Goal: Task Accomplishment & Management: Manage account settings

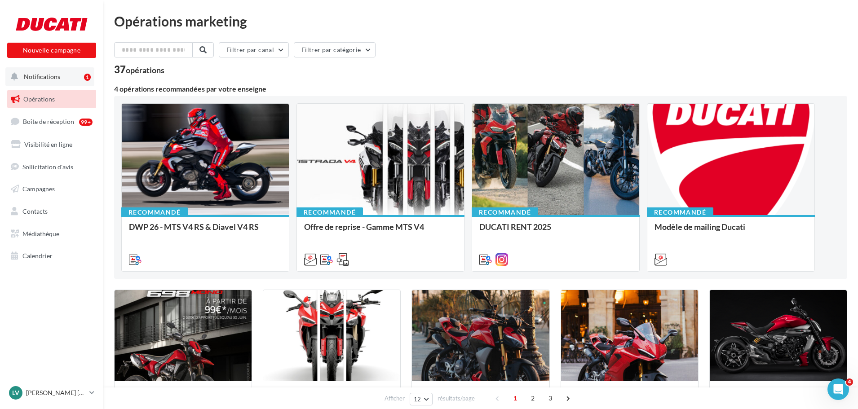
click at [49, 79] on span "Notifications" at bounding box center [42, 77] width 36 height 8
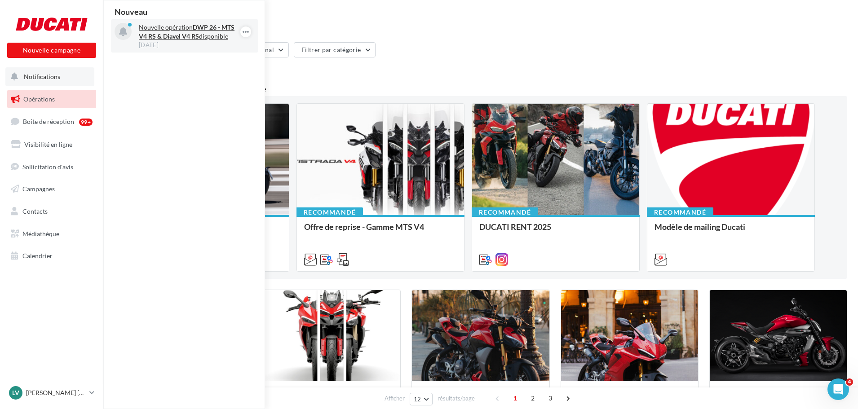
click at [150, 37] on strong "DWP 26 - MTS V4 RS & Diavel V4 RS" at bounding box center [187, 31] width 96 height 17
click at [35, 190] on span "Campagnes" at bounding box center [38, 189] width 32 height 8
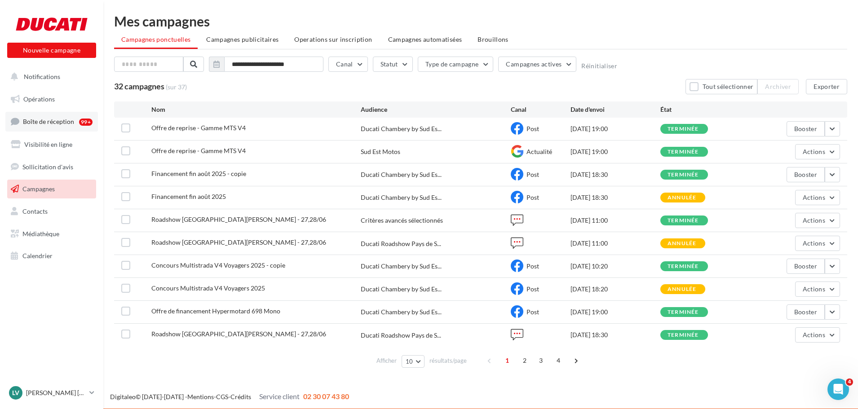
click at [49, 118] on span "Boîte de réception" at bounding box center [48, 122] width 51 height 8
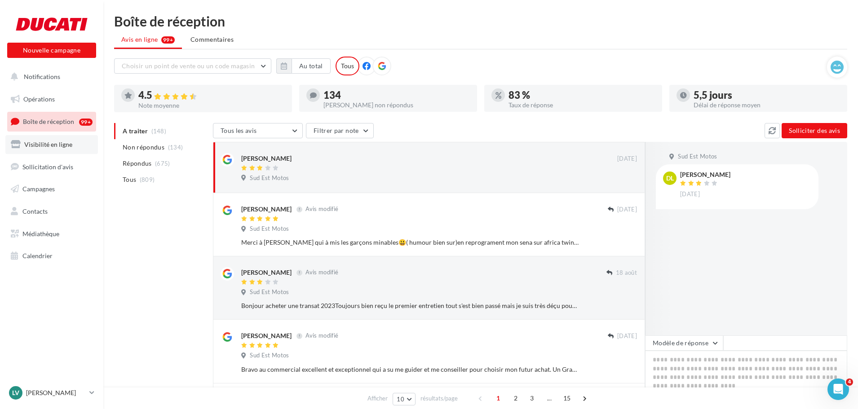
click at [50, 149] on link "Visibilité en ligne" at bounding box center [51, 144] width 93 height 19
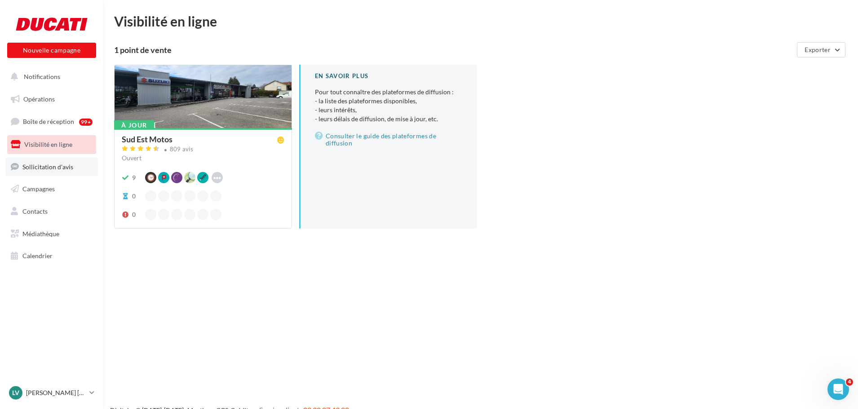
click at [57, 168] on span "Sollicitation d'avis" at bounding box center [47, 167] width 51 height 8
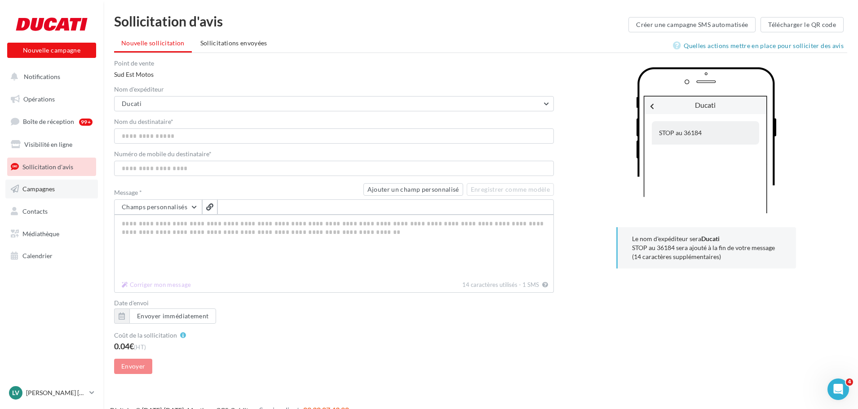
click at [45, 191] on span "Campagnes" at bounding box center [38, 189] width 32 height 8
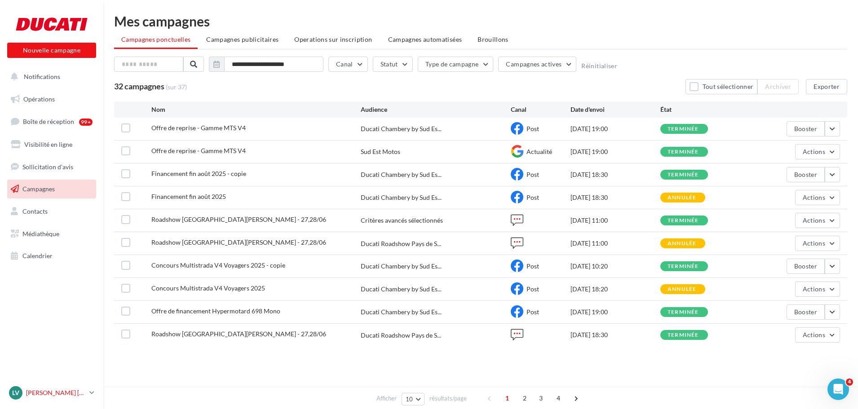
click at [64, 397] on p "[PERSON_NAME] [PERSON_NAME]" at bounding box center [56, 393] width 60 height 9
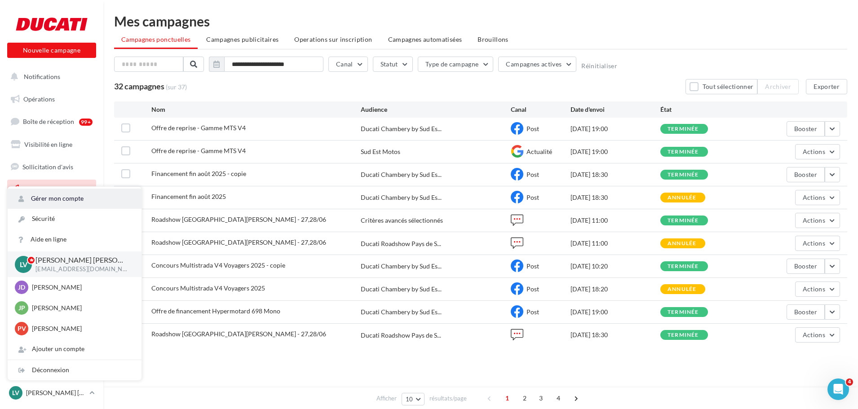
click at [67, 200] on link "Gérer mon compte" at bounding box center [75, 199] width 134 height 20
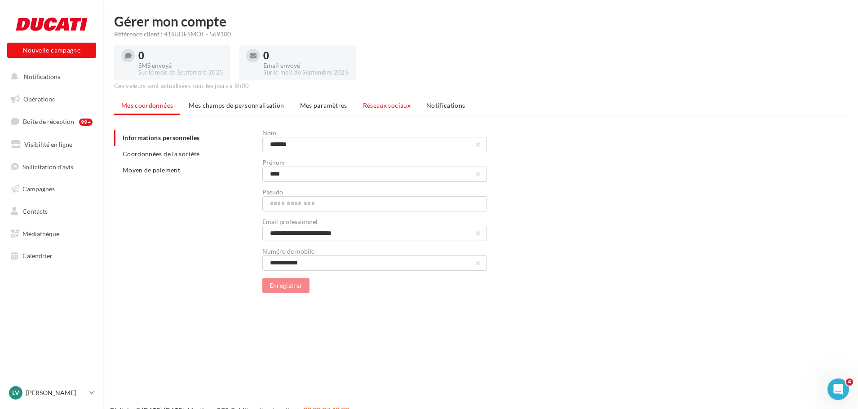
click at [391, 107] on span "Réseaux sociaux" at bounding box center [387, 106] width 48 height 8
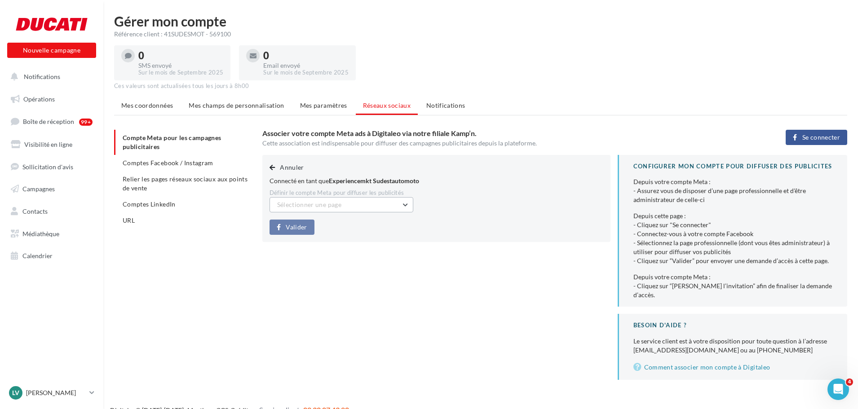
click at [294, 204] on span "Sélectionner une page" at bounding box center [309, 205] width 64 height 8
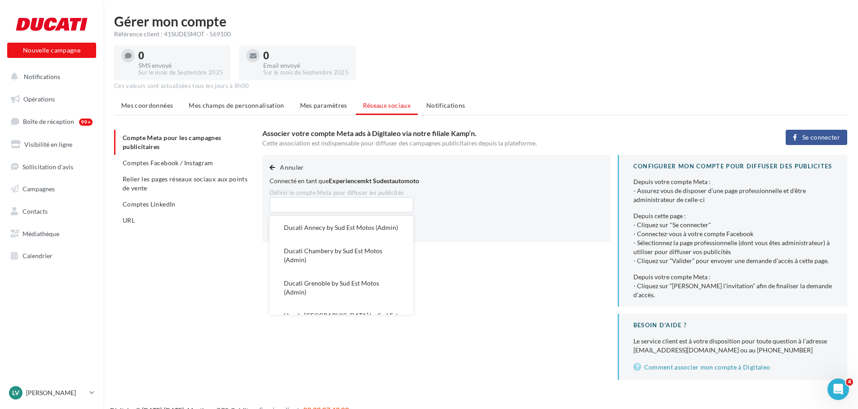
click at [477, 194] on div "Définir le compte Meta pour diffuser les publicités" at bounding box center [437, 193] width 334 height 8
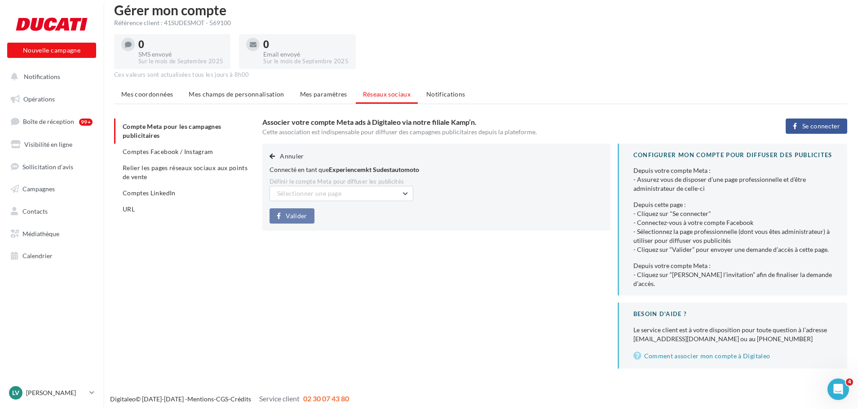
scroll to position [14, 0]
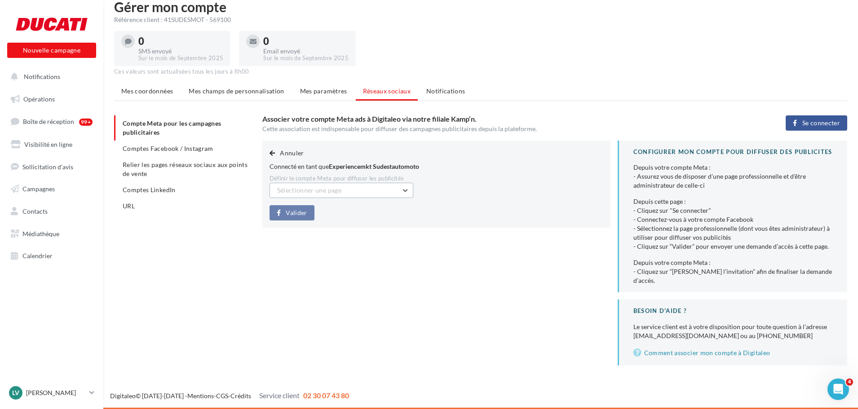
click at [311, 184] on button "Sélectionner une page" at bounding box center [342, 190] width 144 height 15
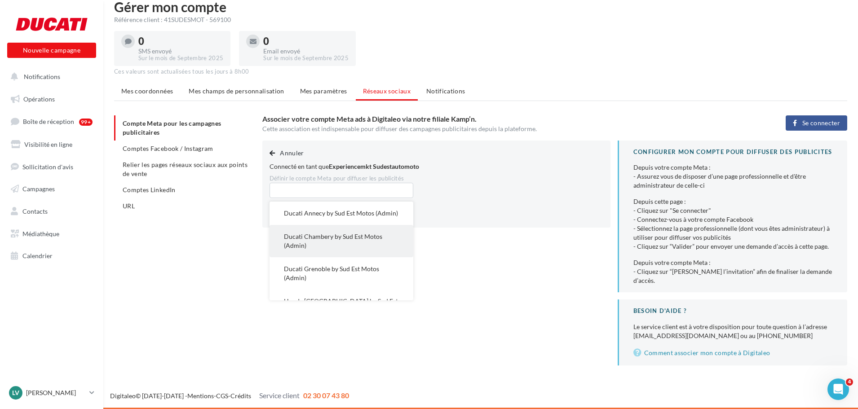
click at [333, 252] on button "Ducati Chambery by Sud Est Motos (Admin)" at bounding box center [342, 241] width 144 height 32
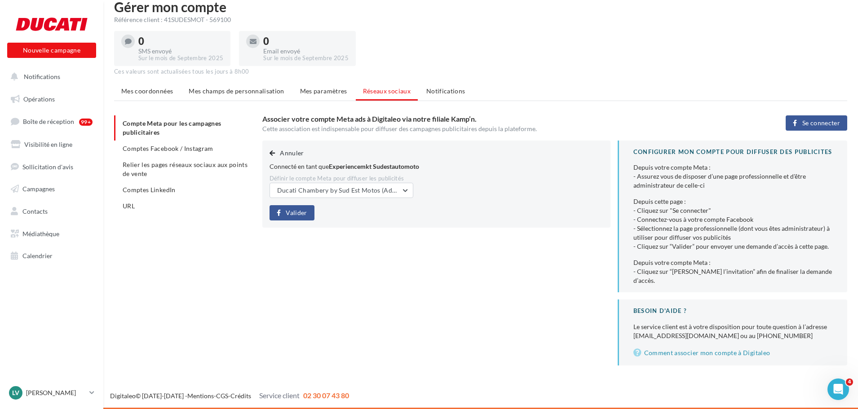
click at [298, 213] on span "Valider" at bounding box center [296, 212] width 21 height 7
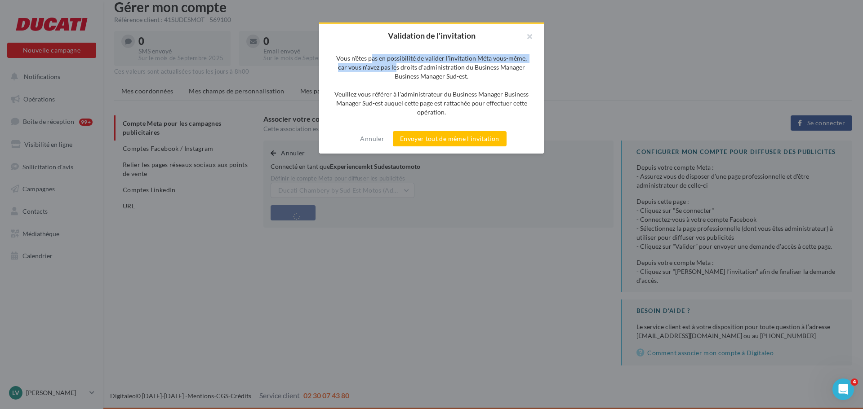
drag, startPoint x: 374, startPoint y: 61, endPoint x: 397, endPoint y: 70, distance: 24.5
click at [397, 70] on div "Vous n'êtes pas en possibilité de valider l'invitation Méta vous-même, car vous…" at bounding box center [431, 85] width 196 height 63
click at [528, 36] on button "button" at bounding box center [526, 37] width 36 height 27
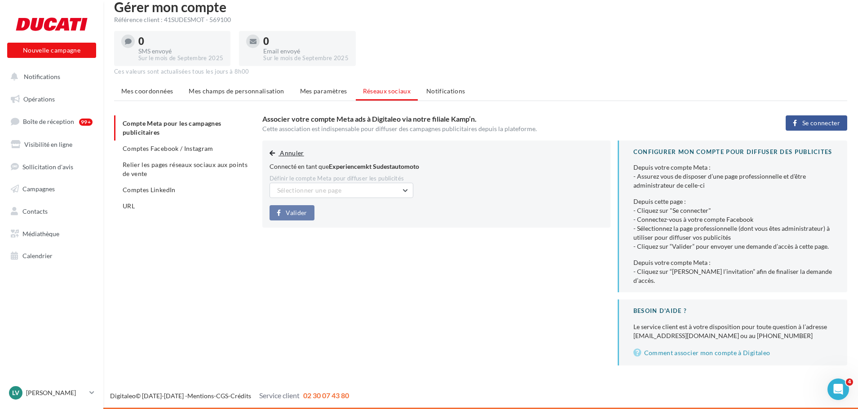
click at [279, 153] on button "Annuler" at bounding box center [289, 153] width 38 height 11
click at [145, 149] on span "Comptes Facebook / Instagram" at bounding box center [168, 149] width 91 height 8
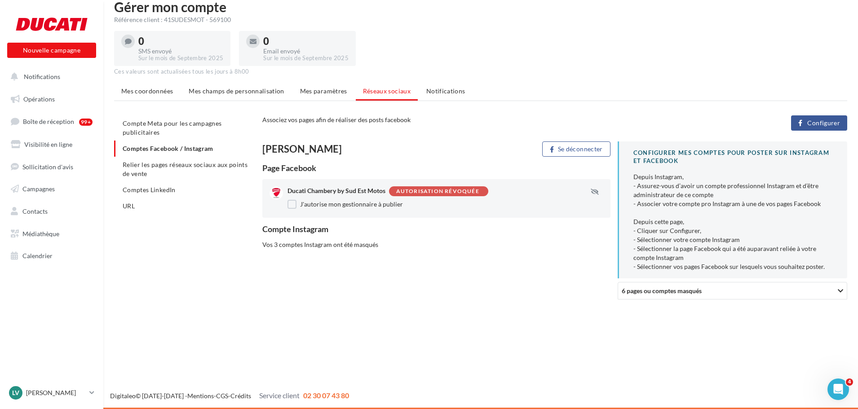
click at [443, 189] on div "Autorisation révoquée" at bounding box center [437, 192] width 83 height 6
drag, startPoint x: 265, startPoint y: 246, endPoint x: 352, endPoint y: 243, distance: 87.2
click at [352, 243] on div "Vos 3 comptes Instagram ont été masqués" at bounding box center [436, 244] width 348 height 9
click at [671, 288] on span "6 pages ou comptes masqués" at bounding box center [662, 291] width 80 height 8
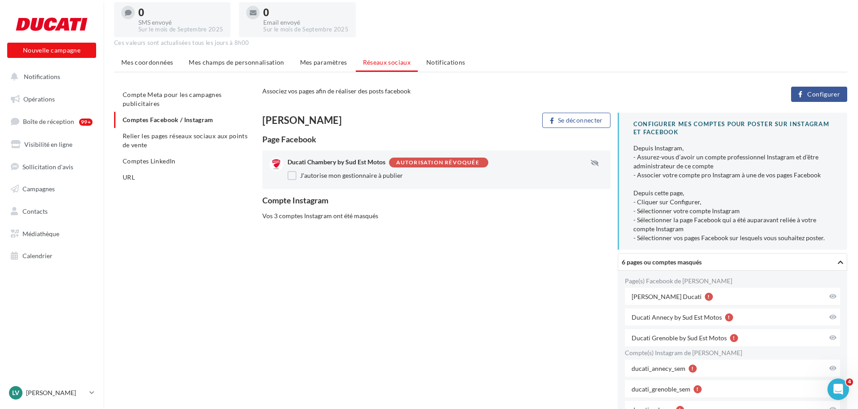
scroll to position [109, 0]
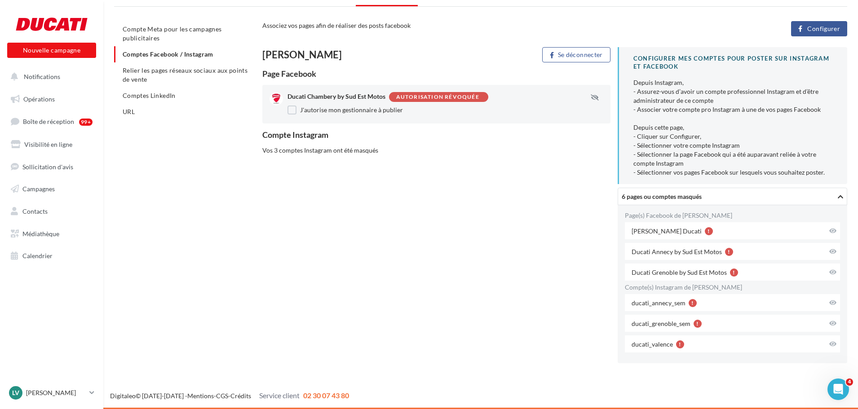
click at [817, 32] on span "Configurer" at bounding box center [823, 28] width 33 height 7
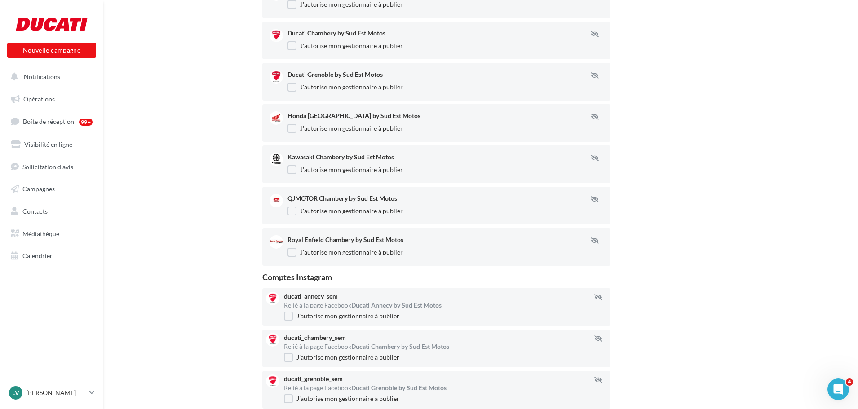
scroll to position [359, 0]
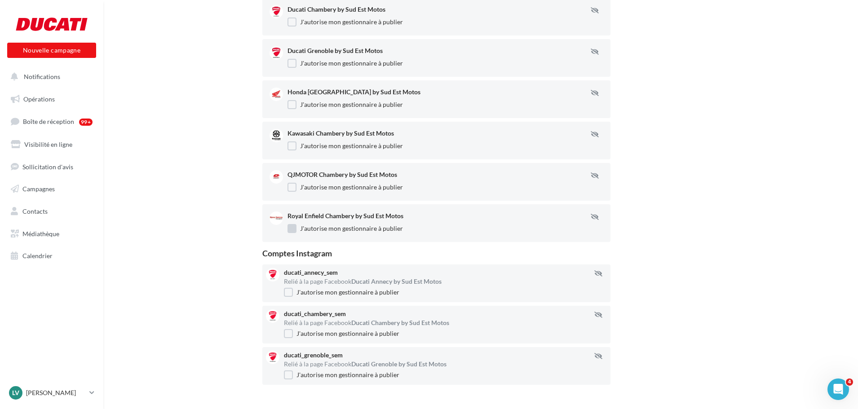
click at [295, 227] on label "J'autorise mon gestionnaire à publier" at bounding box center [345, 228] width 115 height 9
click at [293, 185] on label "J'autorise mon gestionnaire à publier" at bounding box center [345, 187] width 115 height 9
click at [290, 148] on label "J'autorise mon gestionnaire à publier" at bounding box center [345, 146] width 115 height 9
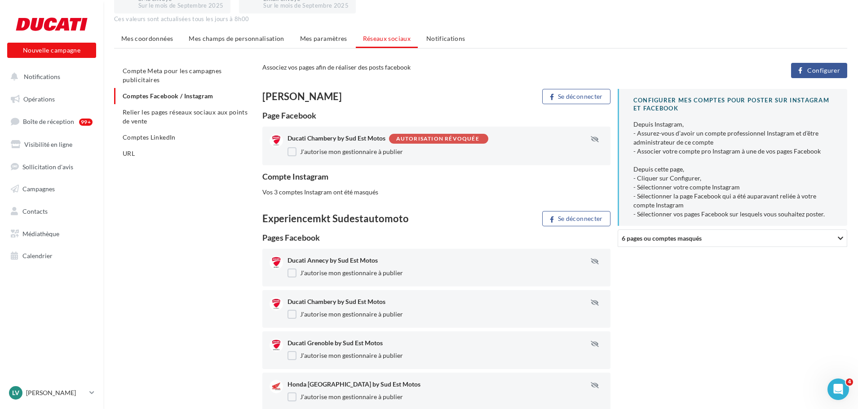
scroll to position [0, 0]
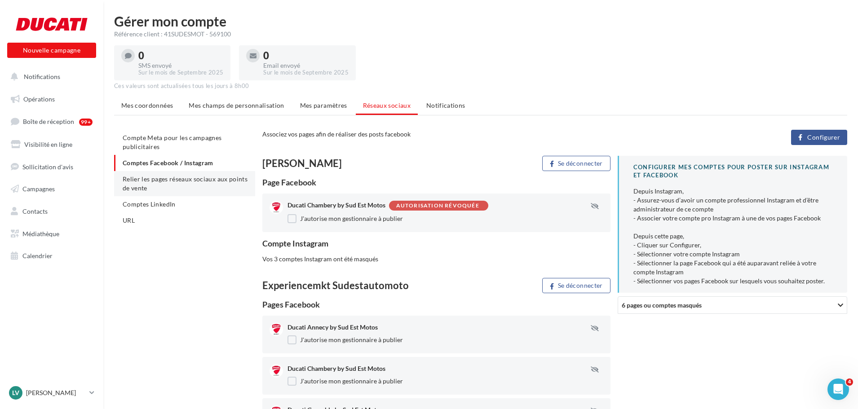
click at [156, 182] on span "Relier les pages réseaux sociaux aux points de vente" at bounding box center [185, 183] width 125 height 17
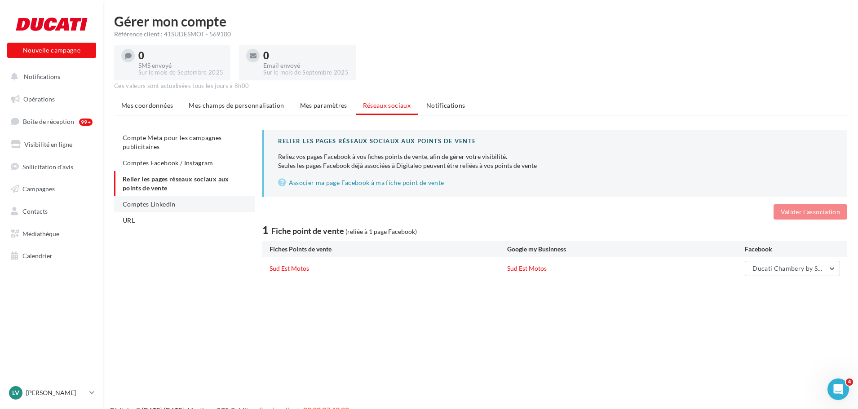
click at [156, 207] on span "Comptes LinkedIn" at bounding box center [149, 204] width 53 height 8
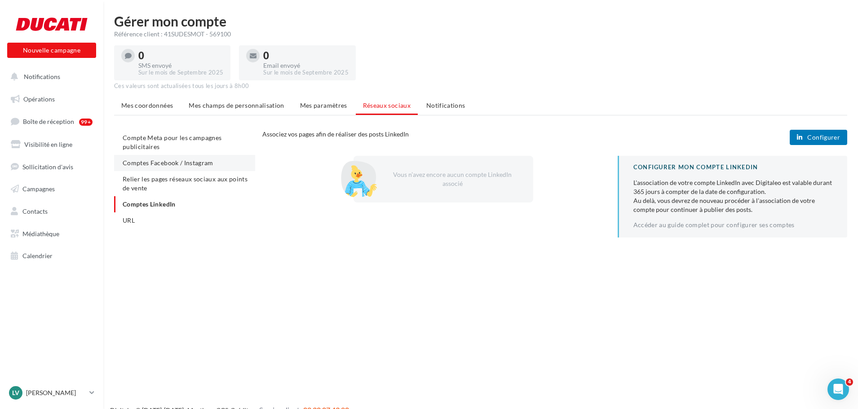
click at [157, 159] on span "Comptes Facebook / Instagram" at bounding box center [168, 163] width 91 height 8
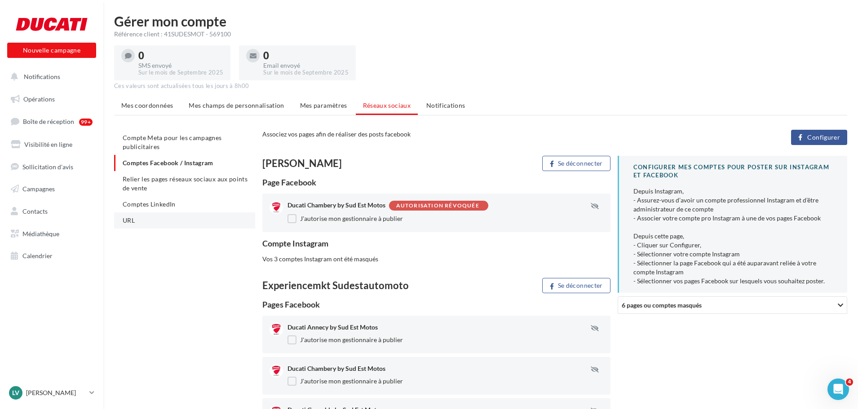
click at [143, 217] on li "URL" at bounding box center [184, 220] width 141 height 16
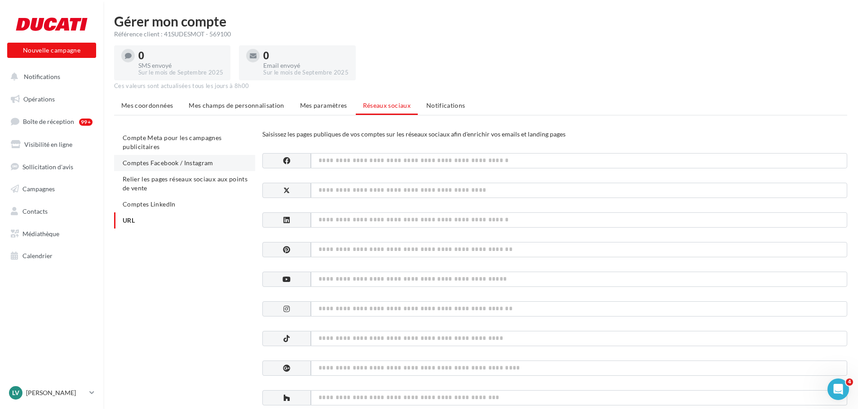
click at [156, 160] on span "Comptes Facebook / Instagram" at bounding box center [168, 163] width 91 height 8
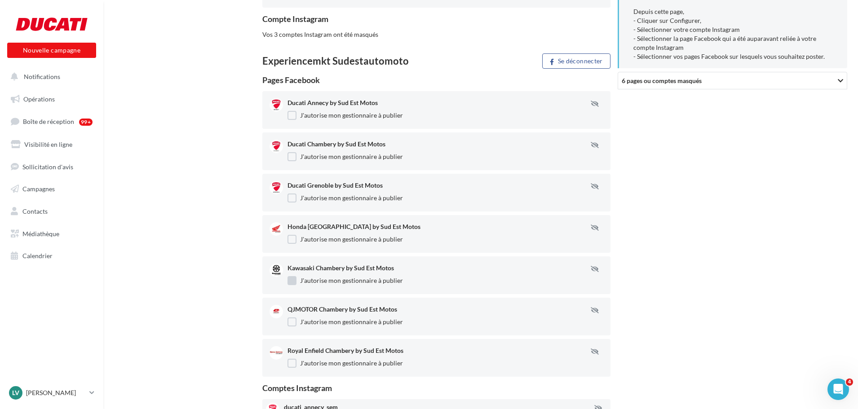
scroll to position [270, 0]
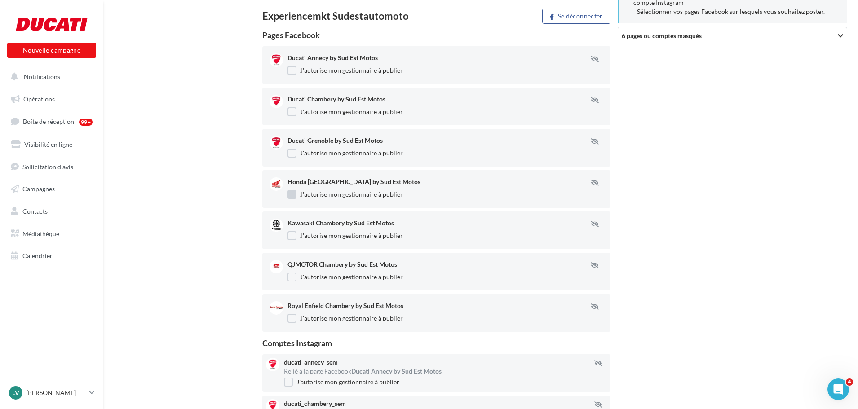
click at [296, 194] on label "J'autorise mon gestionnaire à publier" at bounding box center [345, 194] width 115 height 9
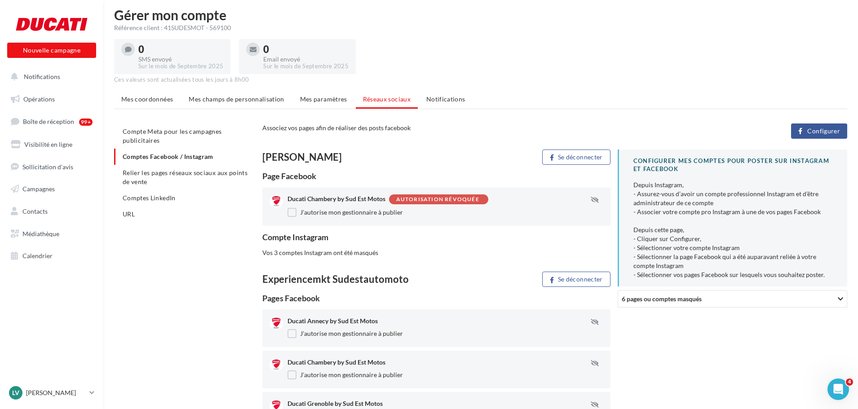
scroll to position [0, 0]
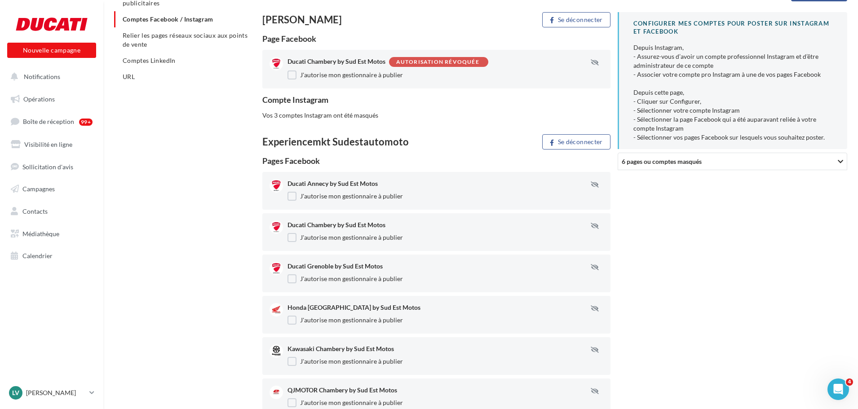
scroll to position [18, 0]
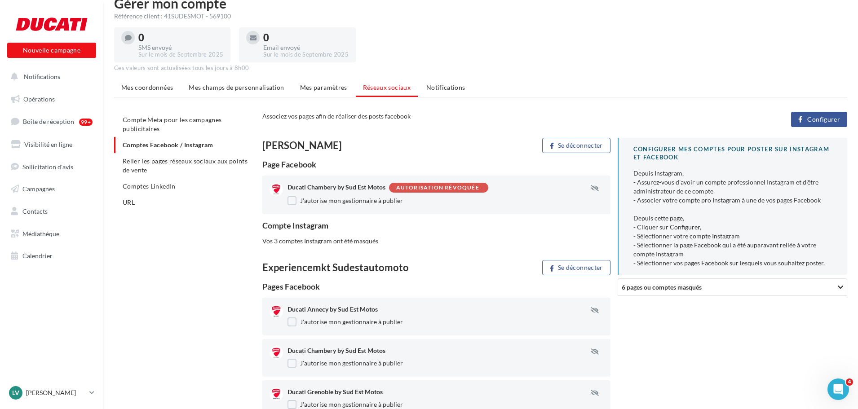
click at [439, 181] on div "Ducati Chambery by Sud Est Motos Autorisation révoquée J'autorise mon gestionna…" at bounding box center [436, 195] width 348 height 39
click at [154, 156] on li "Relier les pages réseaux sociaux aux points de vente" at bounding box center [184, 165] width 141 height 25
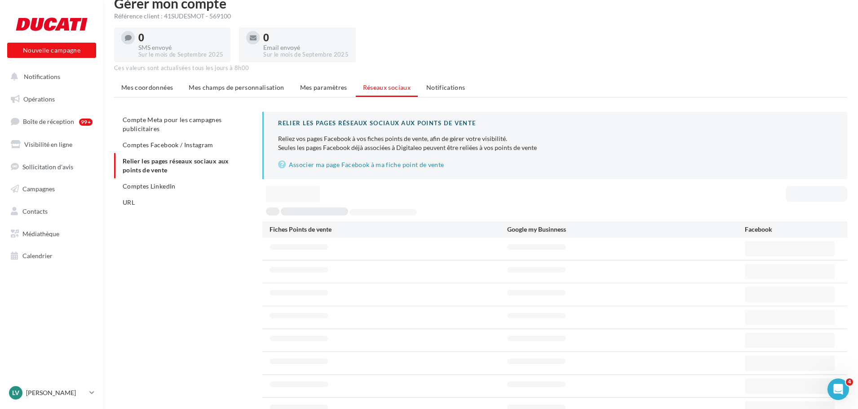
scroll to position [14, 0]
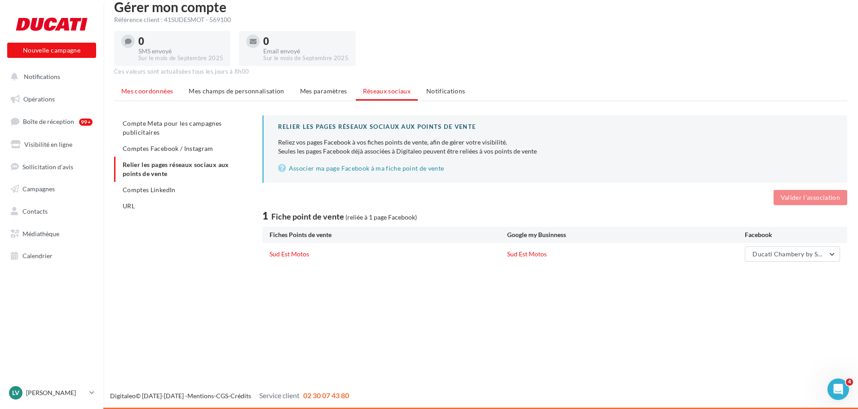
click at [165, 95] on li "Mes coordonnées" at bounding box center [147, 91] width 66 height 16
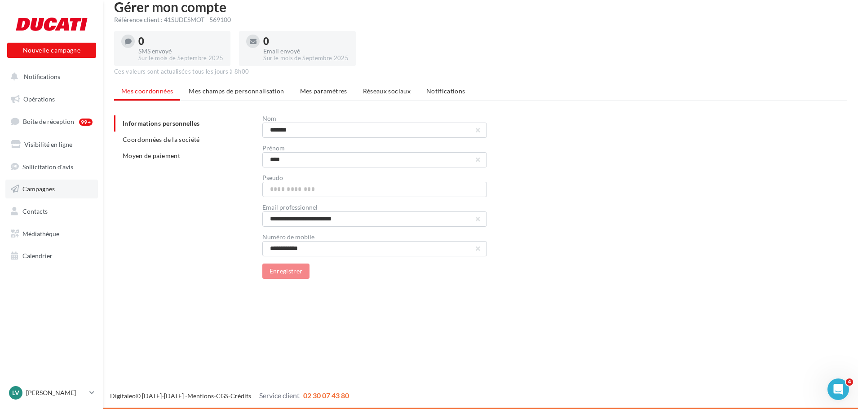
click at [39, 185] on link "Campagnes" at bounding box center [51, 189] width 93 height 19
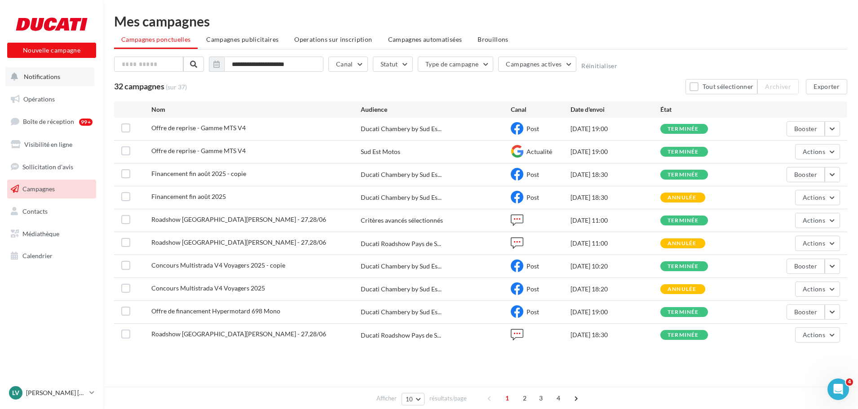
click at [34, 80] on span "Notifications" at bounding box center [42, 77] width 36 height 8
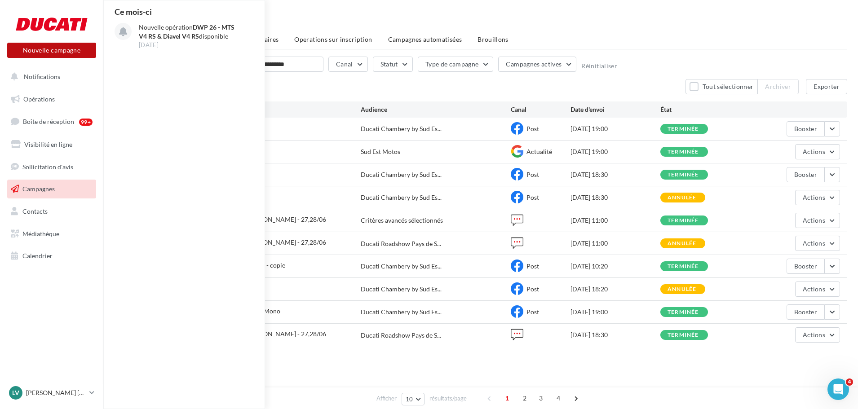
click at [56, 57] on button "Nouvelle campagne" at bounding box center [51, 50] width 89 height 15
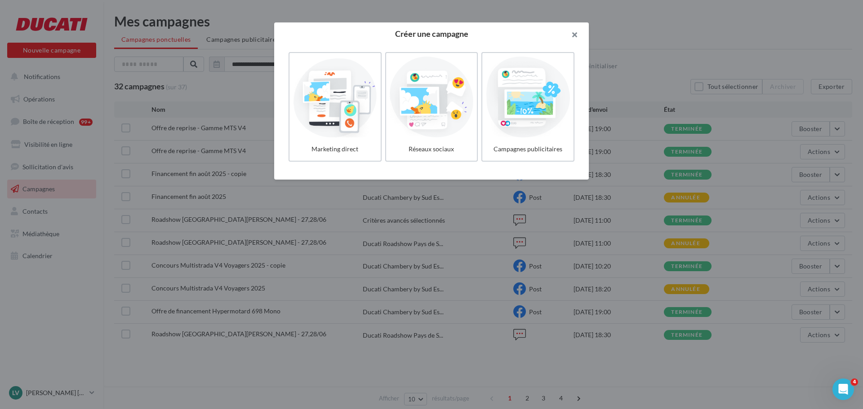
click at [579, 33] on button "button" at bounding box center [571, 35] width 36 height 27
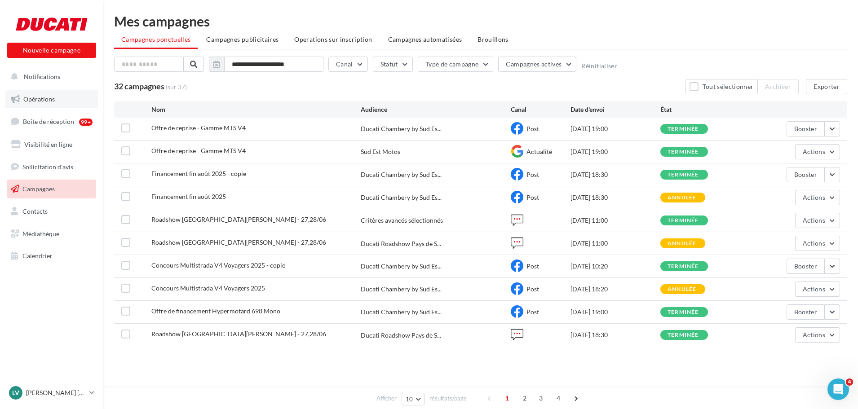
click at [39, 99] on span "Opérations" at bounding box center [38, 99] width 31 height 8
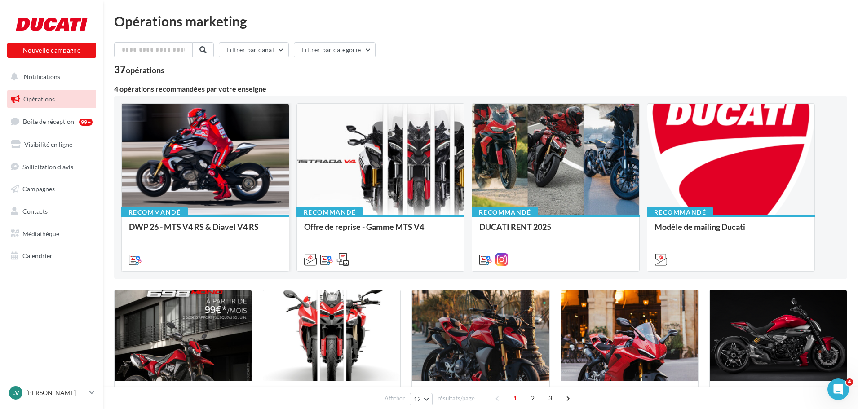
click at [188, 190] on div at bounding box center [205, 160] width 167 height 112
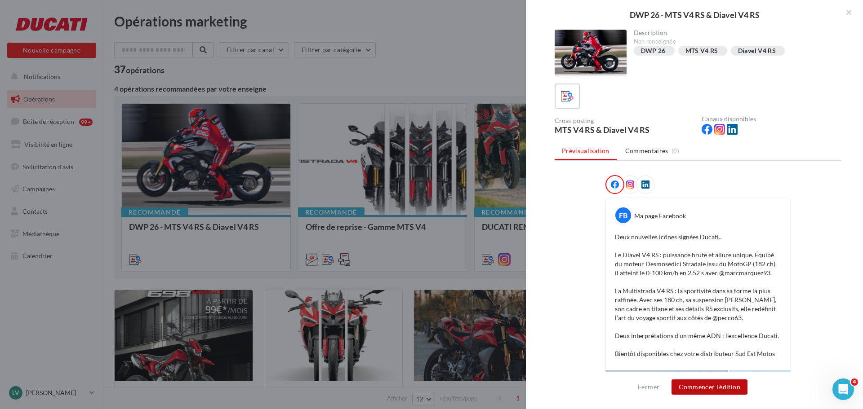
click at [717, 387] on button "Commencer l'édition" at bounding box center [709, 387] width 76 height 15
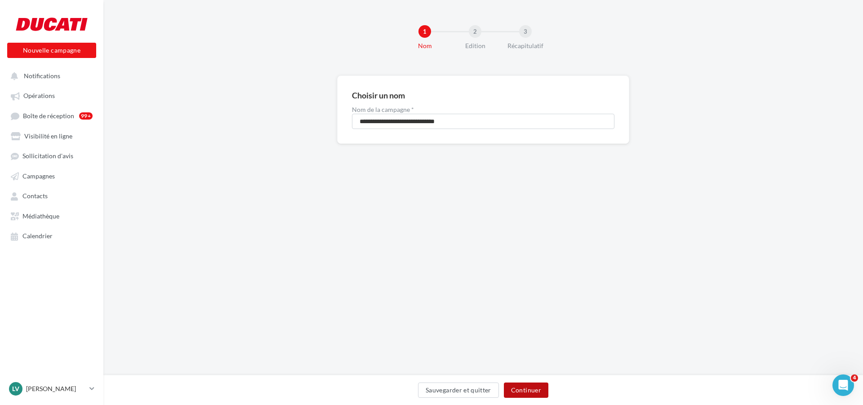
click at [519, 389] on button "Continuer" at bounding box center [526, 389] width 44 height 15
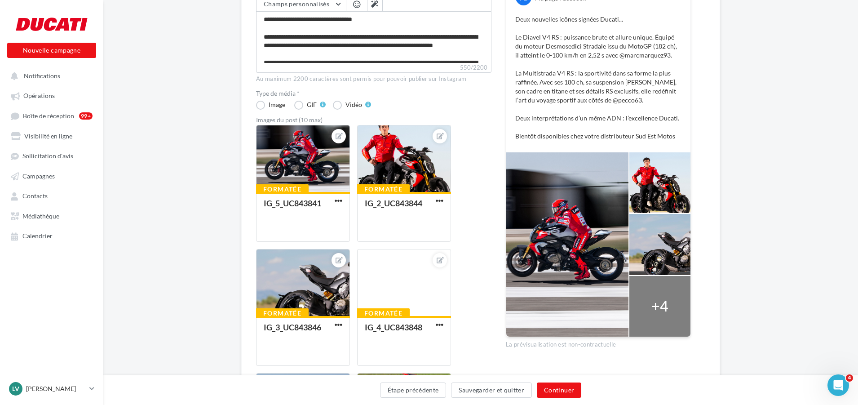
scroll to position [46, 0]
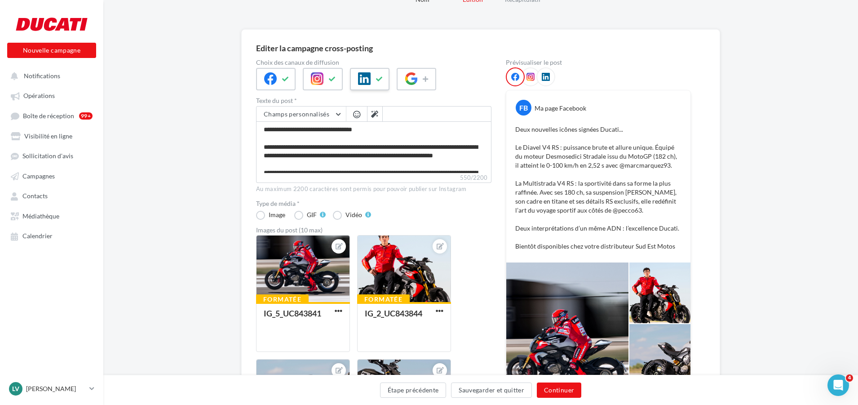
click at [376, 82] on button at bounding box center [379, 78] width 11 height 13
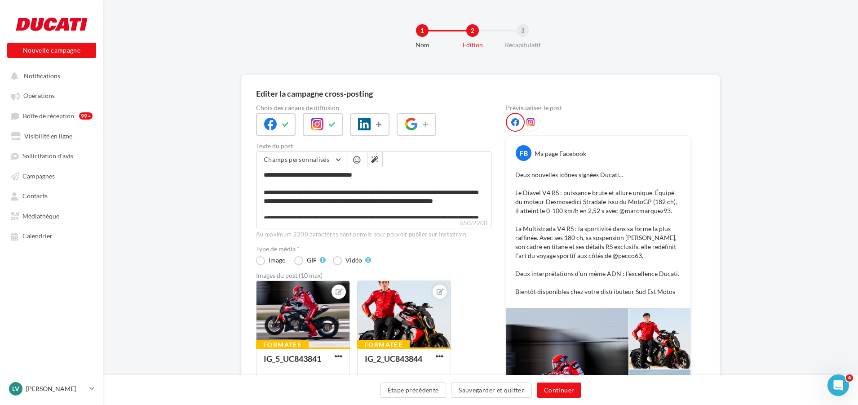
scroll to position [0, 0]
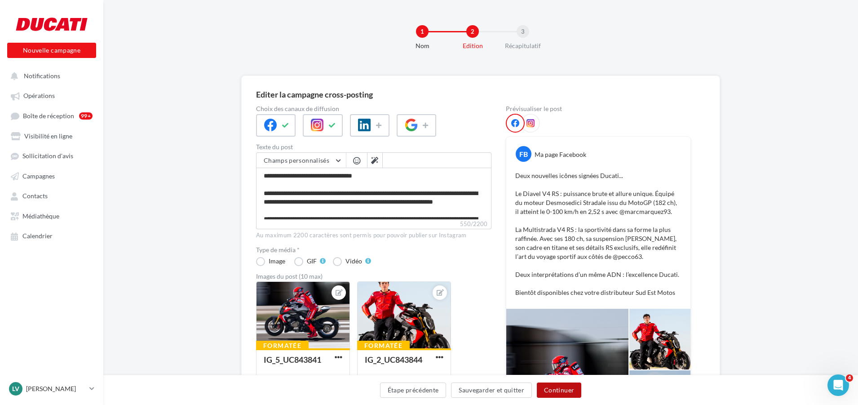
click at [561, 393] on button "Continuer" at bounding box center [559, 389] width 44 height 15
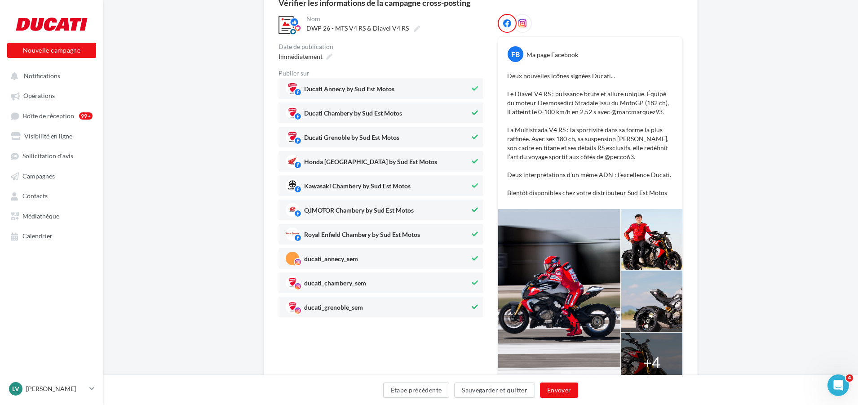
scroll to position [75, 0]
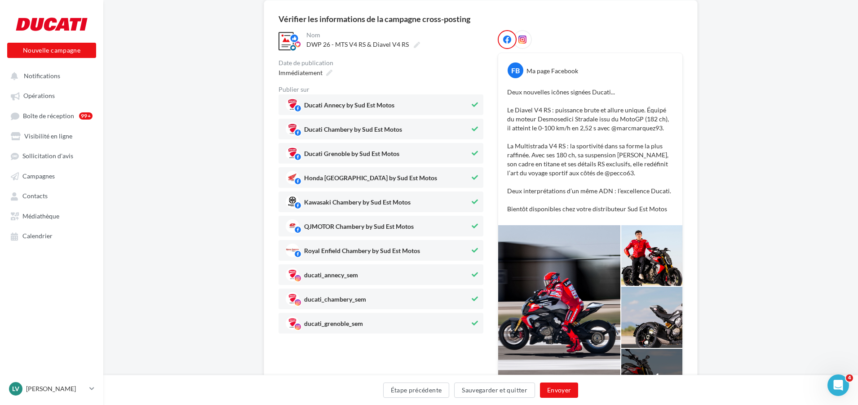
click at [521, 37] on icon at bounding box center [522, 39] width 8 height 8
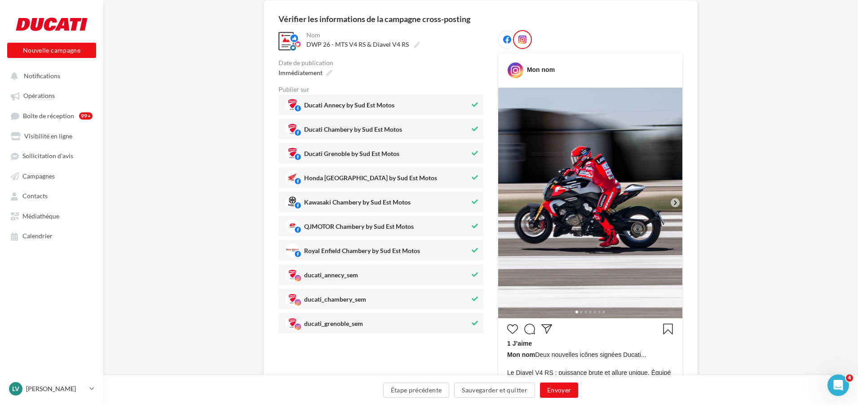
click at [505, 42] on icon at bounding box center [507, 39] width 8 height 8
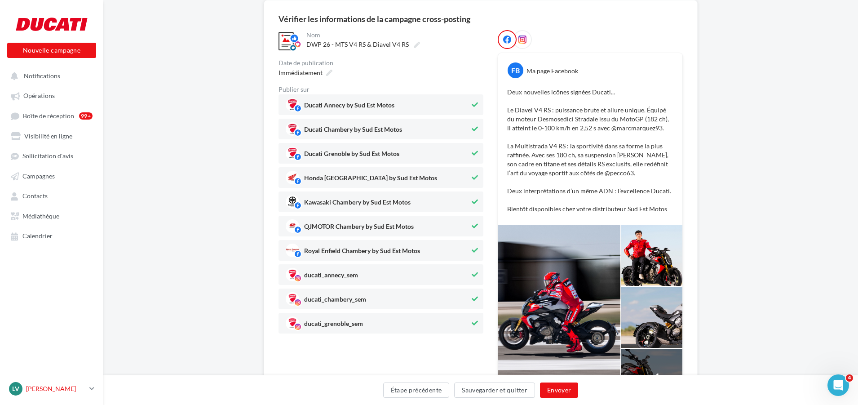
click at [53, 393] on p "[PERSON_NAME]" at bounding box center [56, 388] width 60 height 9
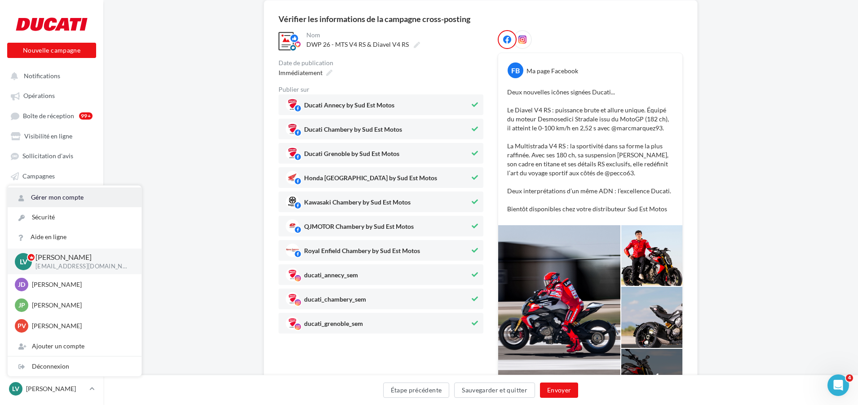
click at [53, 204] on link "Gérer mon compte" at bounding box center [75, 197] width 134 height 20
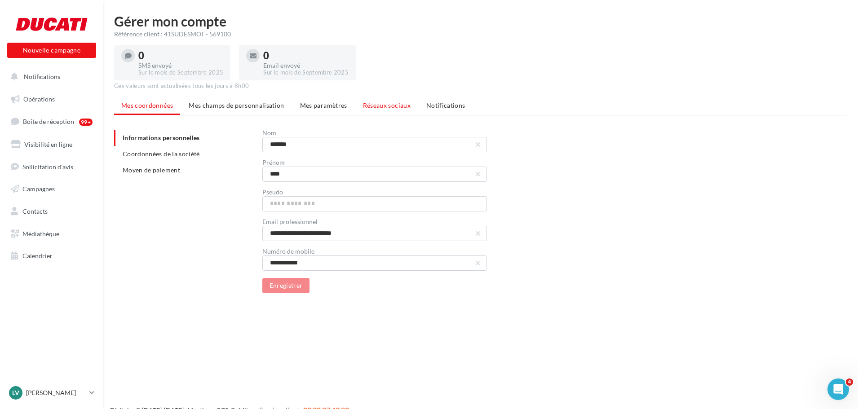
click at [380, 102] on span "Réseaux sociaux" at bounding box center [387, 106] width 48 height 8
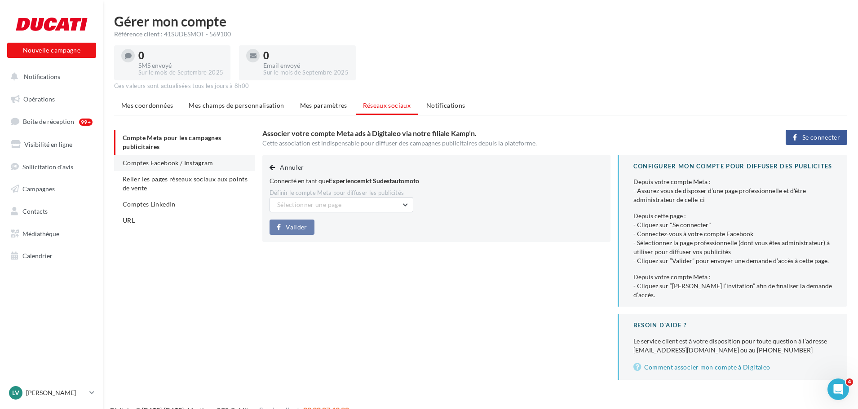
click at [154, 159] on span "Comptes Facebook / Instagram" at bounding box center [168, 163] width 91 height 8
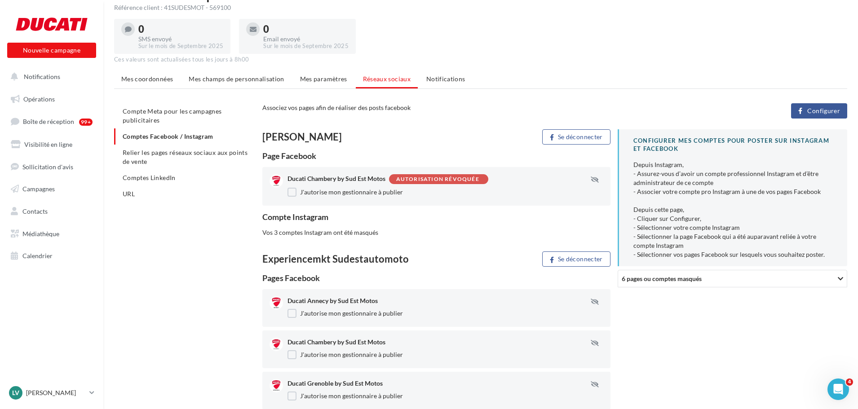
scroll to position [18, 0]
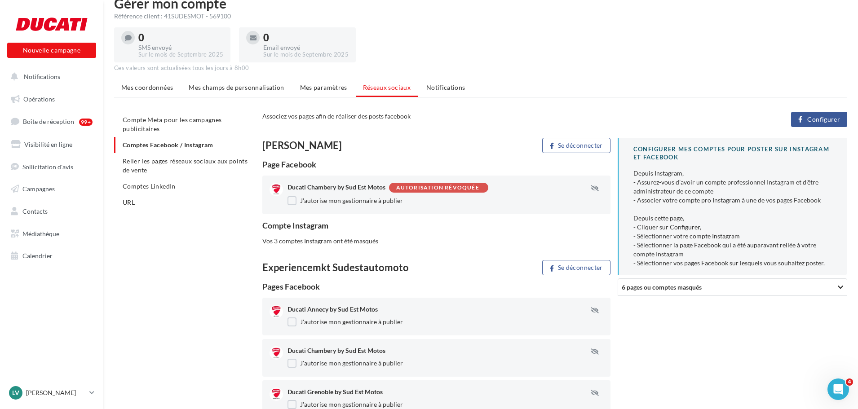
click at [824, 122] on span "Configurer" at bounding box center [823, 119] width 33 height 7
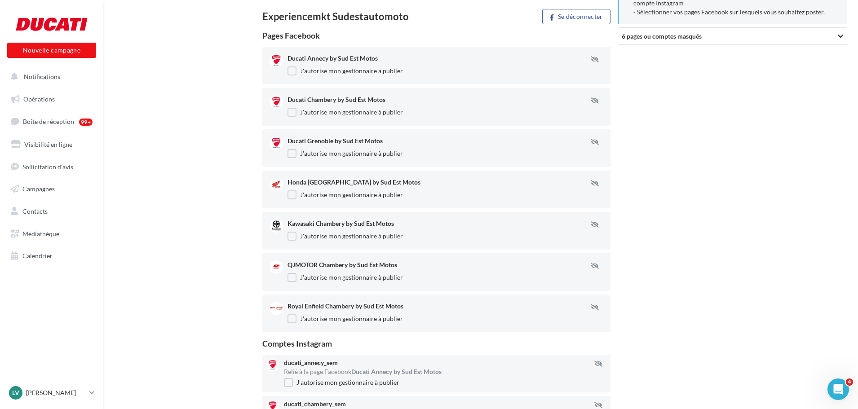
scroll to position [270, 0]
click at [292, 239] on label "J'autorise mon gestionnaire à publier" at bounding box center [345, 235] width 115 height 9
click at [296, 193] on label "J'autorise mon gestionnaire à publier" at bounding box center [345, 194] width 115 height 9
click at [292, 280] on label "J'autorise mon gestionnaire à publier" at bounding box center [345, 277] width 115 height 9
click at [292, 320] on label "J'autorise mon gestionnaire à publier" at bounding box center [345, 318] width 115 height 9
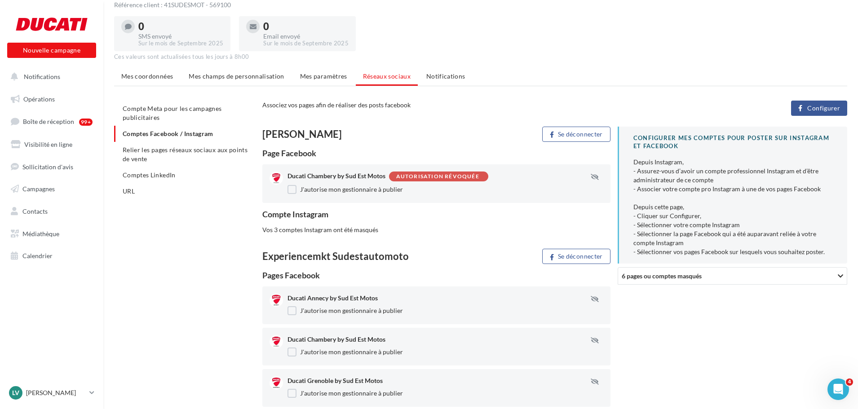
scroll to position [45, 0]
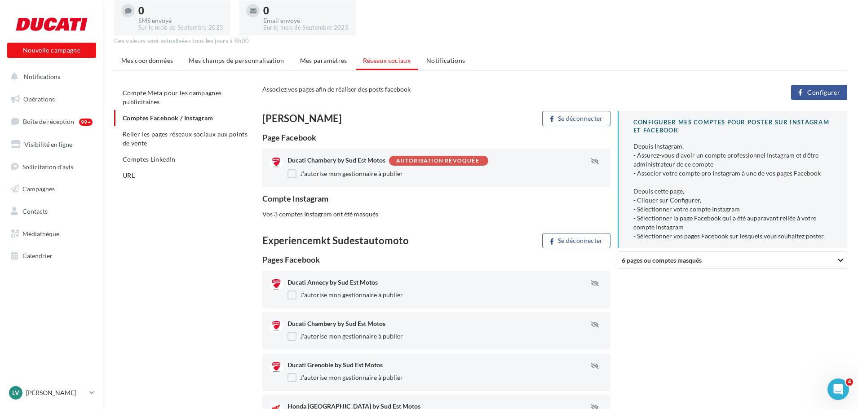
click at [473, 160] on div "Autorisation révoquée" at bounding box center [437, 161] width 83 height 6
click at [687, 260] on span "6 pages ou comptes masqués" at bounding box center [662, 261] width 80 height 8
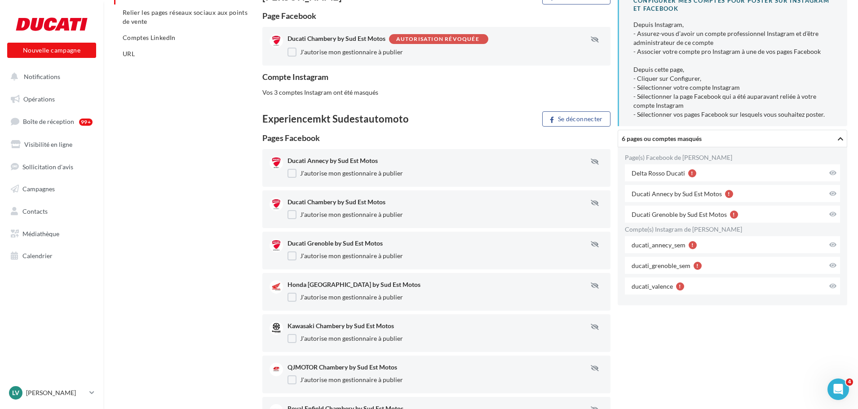
scroll to position [180, 0]
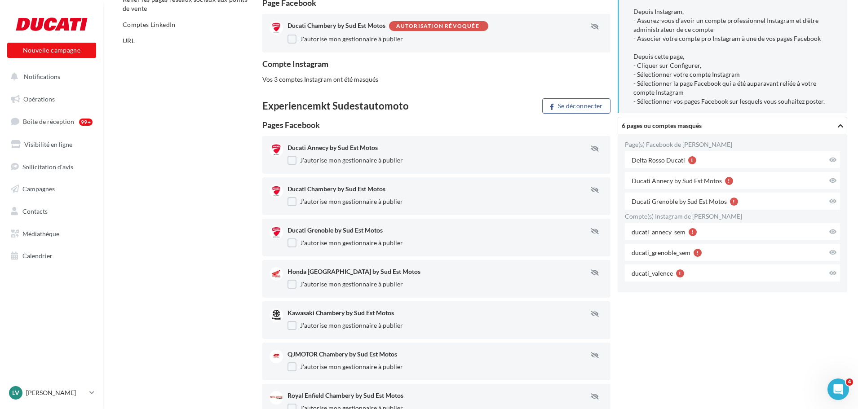
click at [668, 126] on span "6 pages ou comptes masqués" at bounding box center [662, 126] width 80 height 8
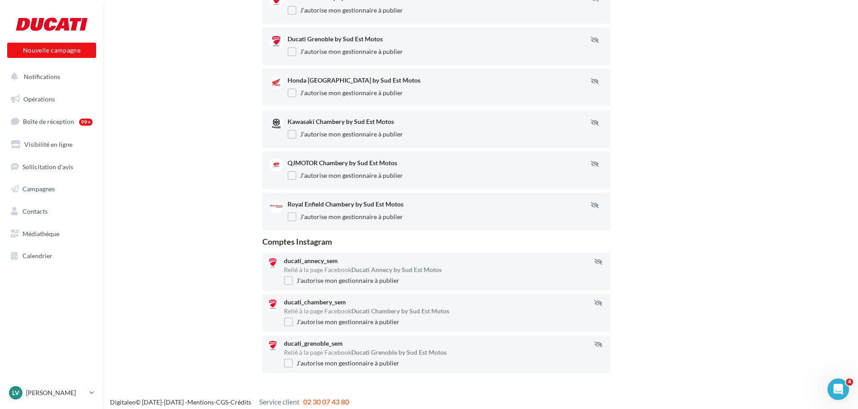
scroll to position [377, 0]
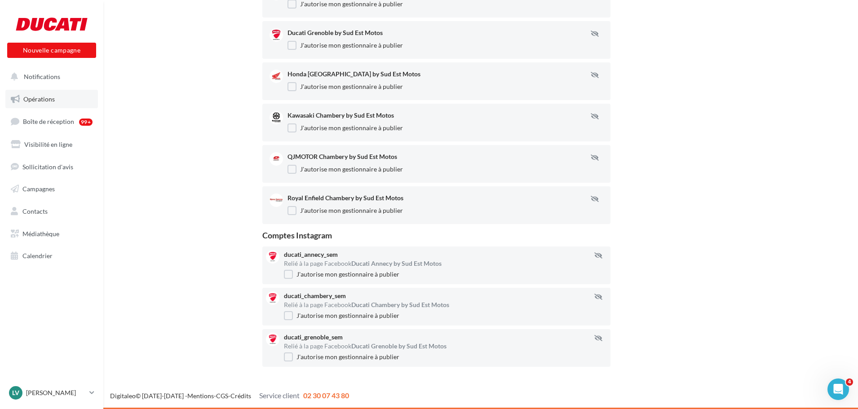
click at [33, 101] on span "Opérations" at bounding box center [38, 99] width 31 height 8
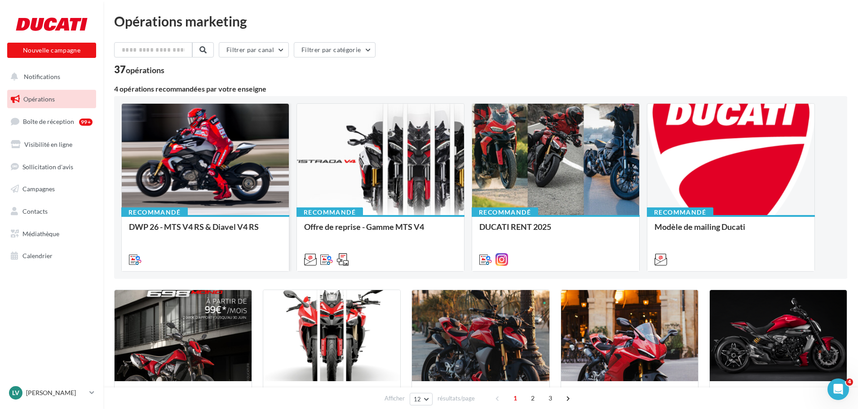
click at [211, 169] on div at bounding box center [205, 160] width 167 height 112
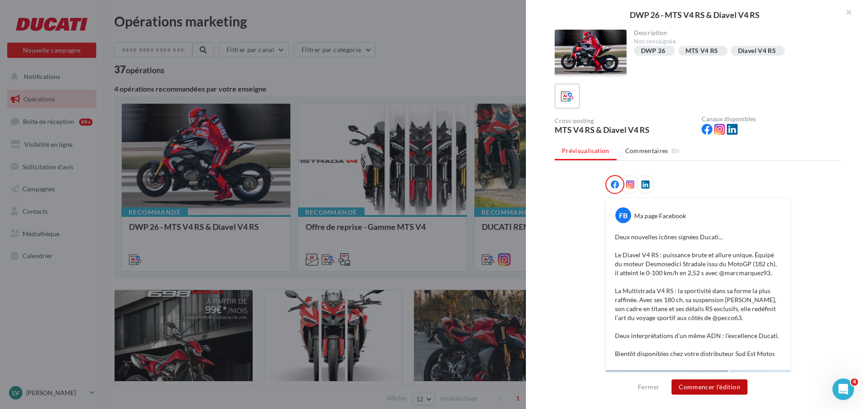
click at [708, 384] on button "Commencer l'édition" at bounding box center [709, 387] width 76 height 15
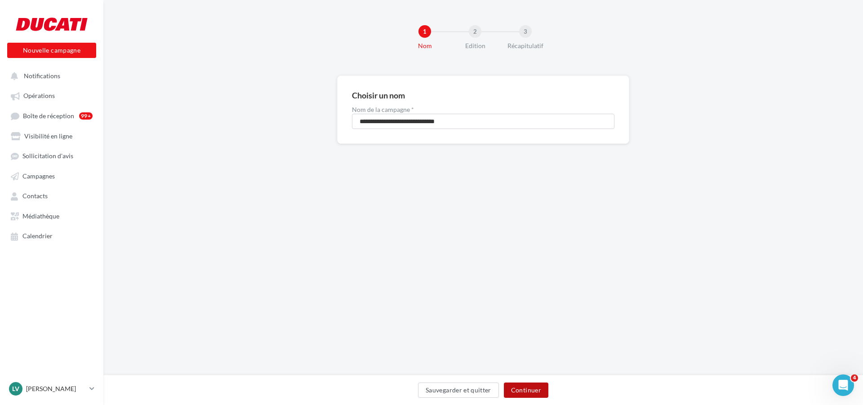
click at [528, 385] on button "Continuer" at bounding box center [526, 389] width 44 height 15
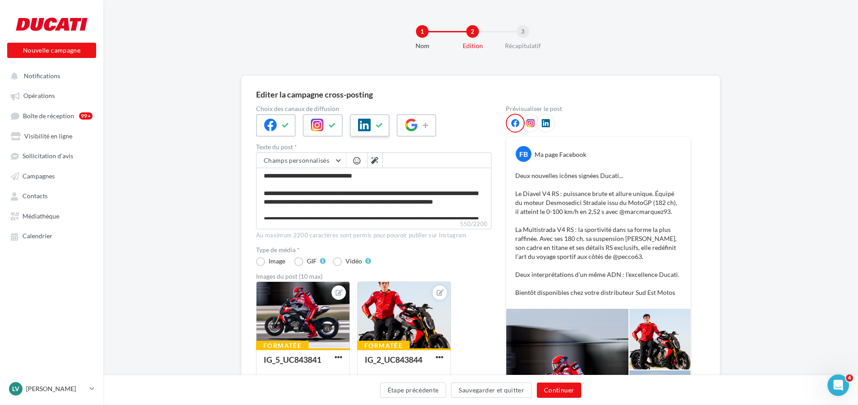
click at [372, 130] on div at bounding box center [370, 125] width 40 height 22
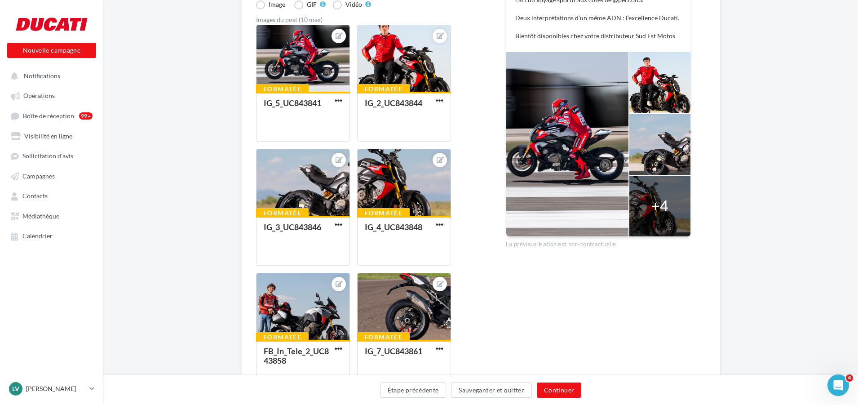
scroll to position [270, 0]
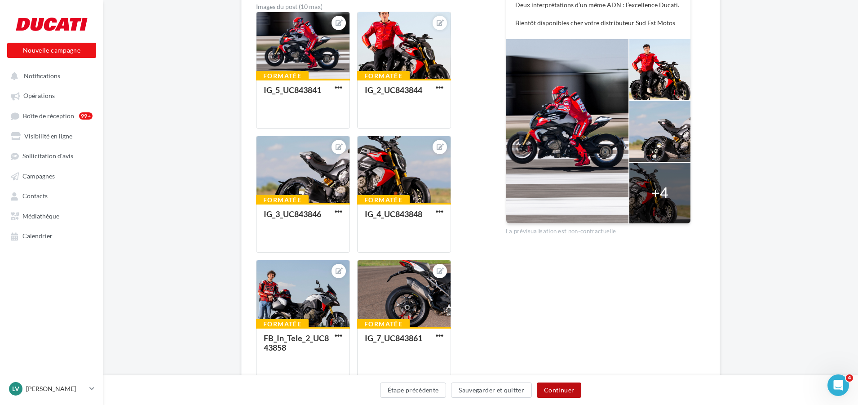
click at [569, 394] on button "Continuer" at bounding box center [559, 389] width 44 height 15
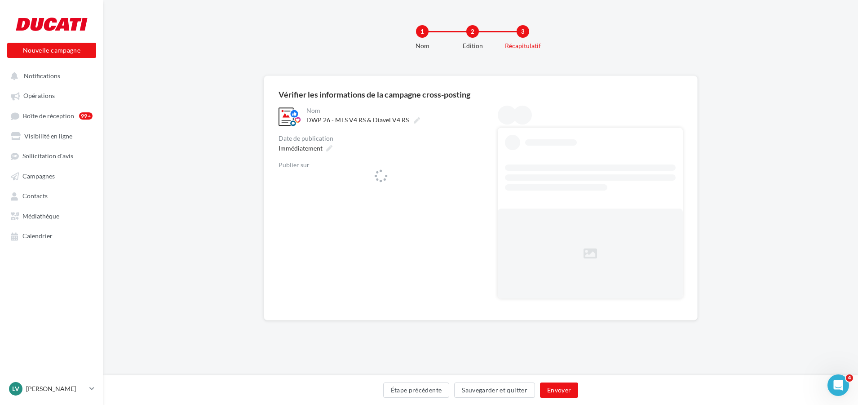
scroll to position [0, 0]
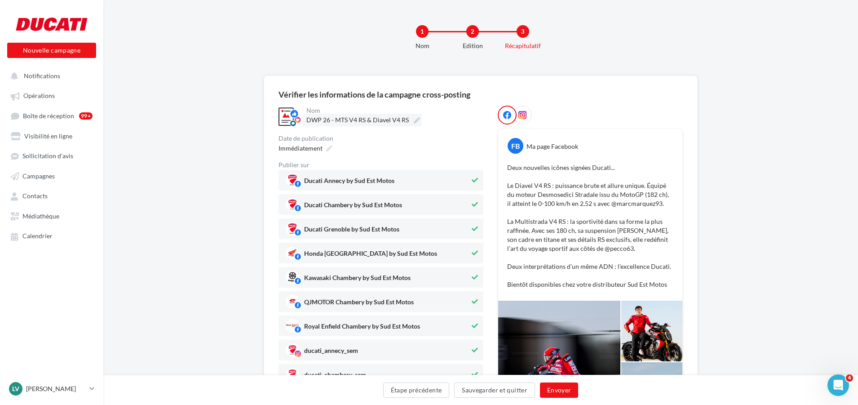
click at [415, 120] on icon at bounding box center [417, 120] width 6 height 6
click at [385, 120] on input "**********" at bounding box center [345, 121] width 79 height 15
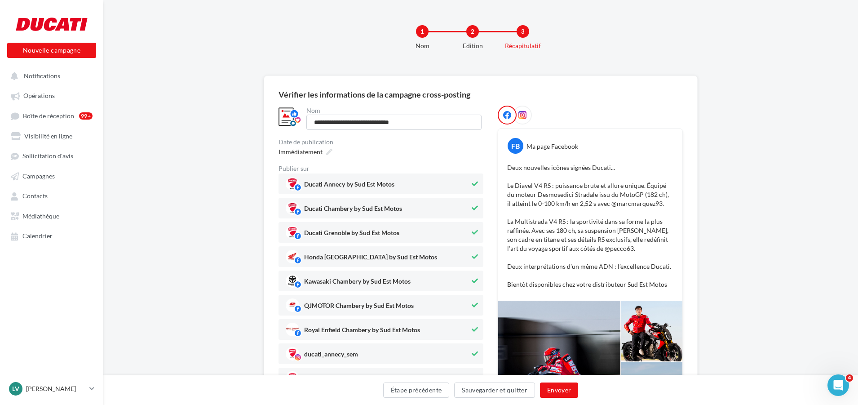
click at [413, 142] on div "Date de publication Immédiatement" at bounding box center [381, 148] width 205 height 19
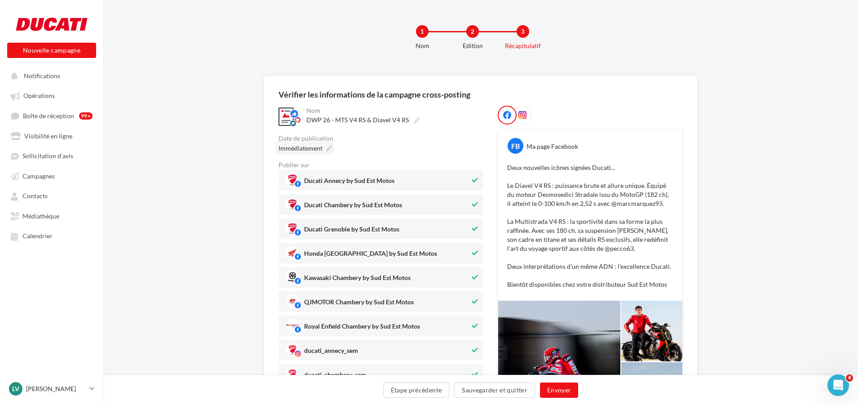
click at [328, 150] on icon at bounding box center [329, 148] width 6 height 6
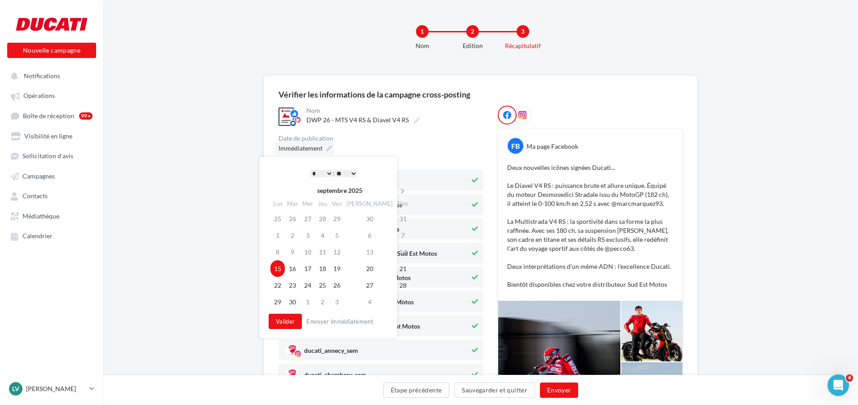
click at [328, 148] on icon at bounding box center [329, 148] width 6 height 6
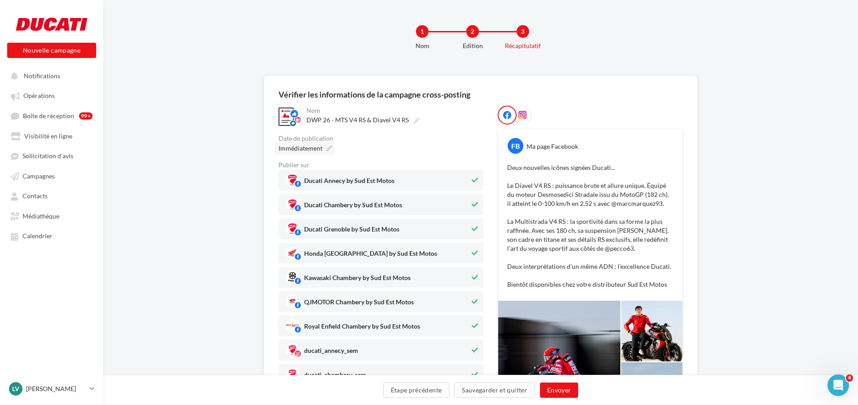
click at [327, 146] on icon at bounding box center [329, 148] width 6 height 6
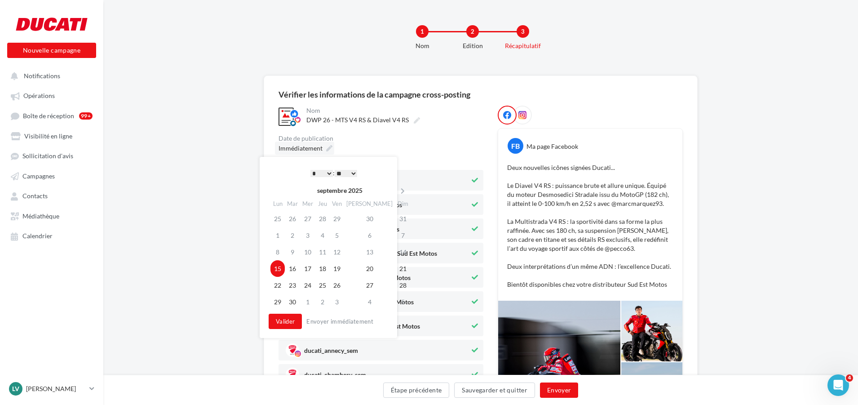
click at [327, 146] on icon at bounding box center [329, 148] width 6 height 6
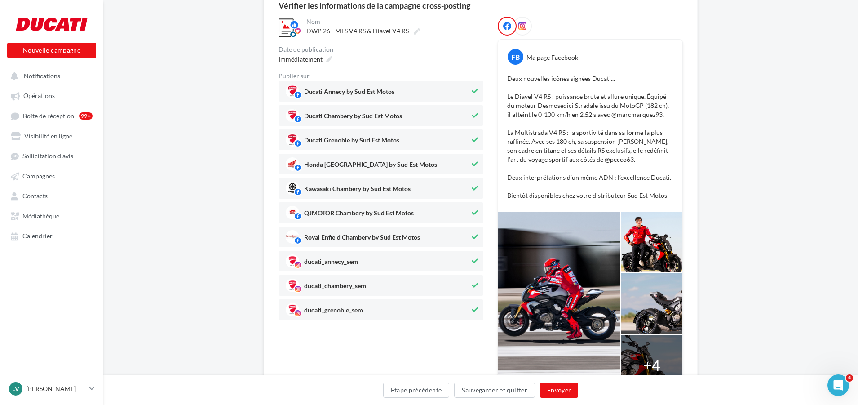
scroll to position [90, 0]
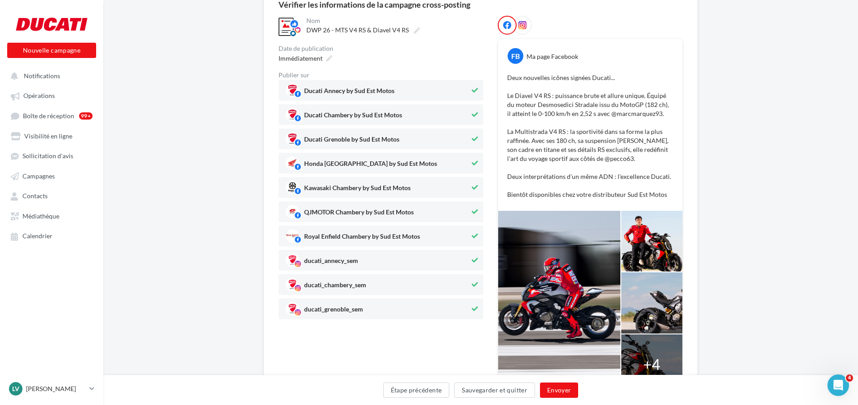
click at [304, 89] on span "Ducati Annecy by Sud Est Motos" at bounding box center [349, 93] width 90 height 10
click at [417, 88] on span "Ducati Annecy by Sud Est Motos" at bounding box center [378, 90] width 185 height 13
click at [432, 161] on span "Honda Grenoble by Sud Est Motos" at bounding box center [378, 162] width 184 height 13
click at [442, 184] on span "Kawasaki Chambery by Sud Est Motos" at bounding box center [378, 187] width 184 height 13
click at [429, 210] on span "QJMOTOR Chambery by Sud Est Motos" at bounding box center [378, 211] width 184 height 13
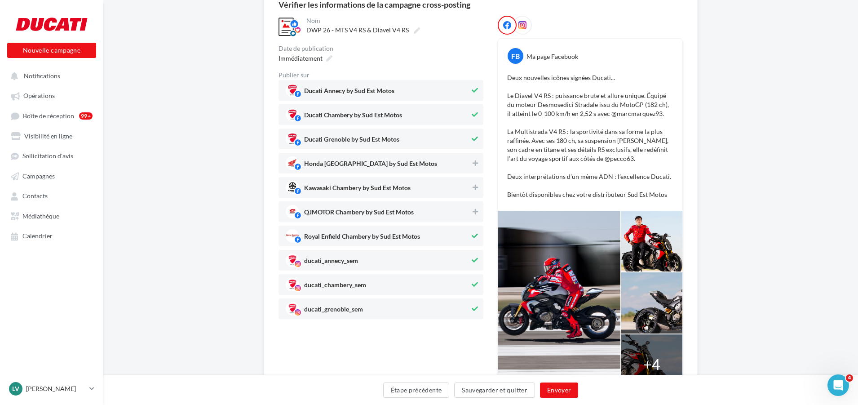
click at [436, 230] on span "Royal Enfield Chambery by Sud Est Motos" at bounding box center [378, 235] width 184 height 13
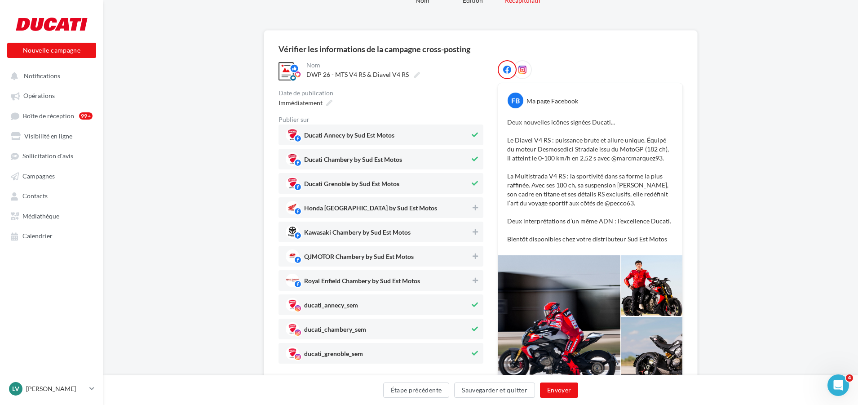
scroll to position [45, 0]
click at [474, 136] on icon at bounding box center [475, 135] width 6 height 6
click at [474, 183] on icon at bounding box center [475, 184] width 6 height 6
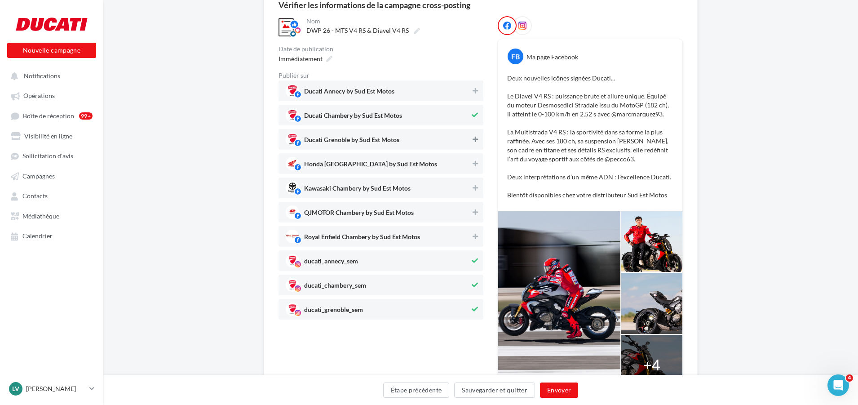
scroll to position [90, 0]
click at [474, 262] on icon at bounding box center [475, 260] width 6 height 6
click at [475, 308] on icon at bounding box center [475, 308] width 6 height 6
click at [507, 390] on button "Sauvegarder et quitter" at bounding box center [494, 389] width 81 height 15
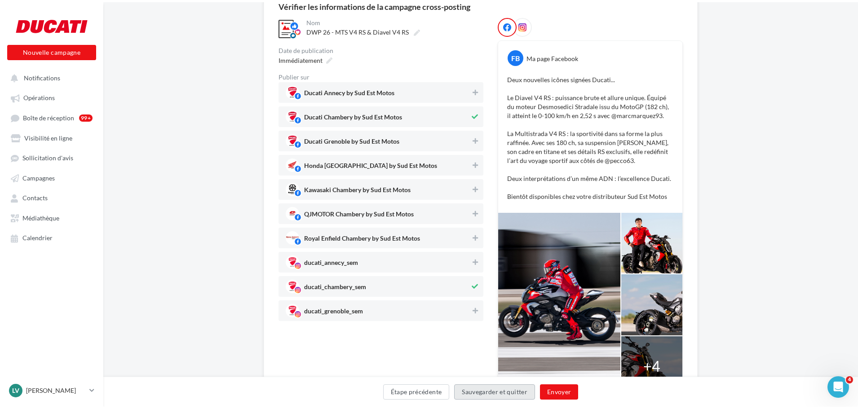
scroll to position [14, 0]
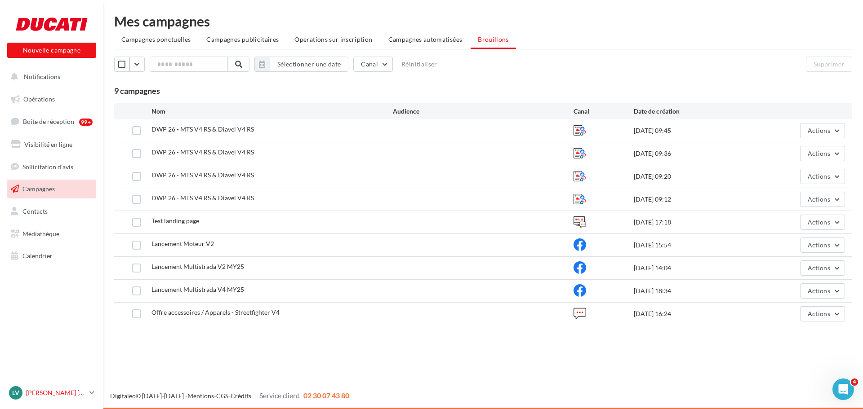
click at [90, 397] on icon at bounding box center [91, 393] width 5 height 8
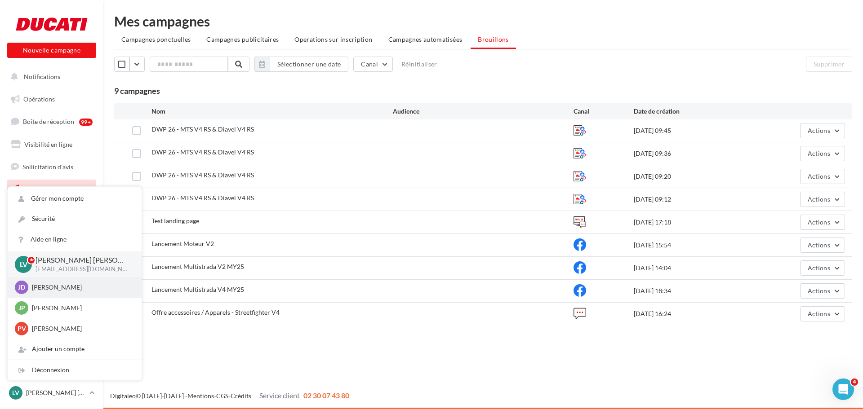
click at [49, 291] on p "[PERSON_NAME]" at bounding box center [81, 287] width 99 height 9
